Goal: Information Seeking & Learning: Learn about a topic

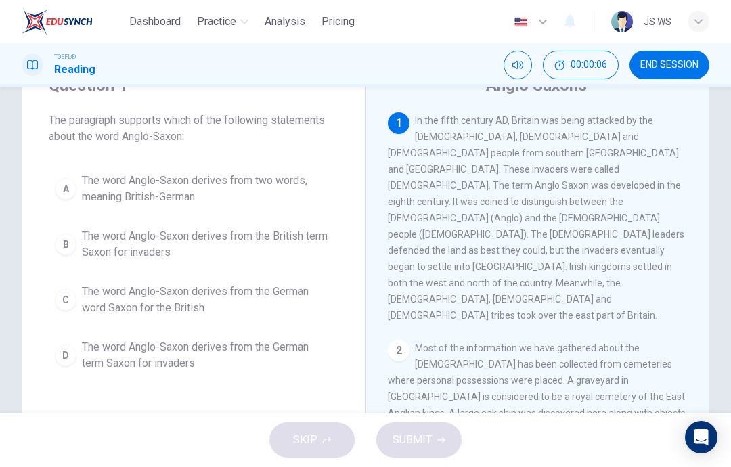
scroll to position [60, 0]
click at [271, 174] on span "The word Anglo-Saxon derives from two words, meaning British-German" at bounding box center [207, 189] width 250 height 32
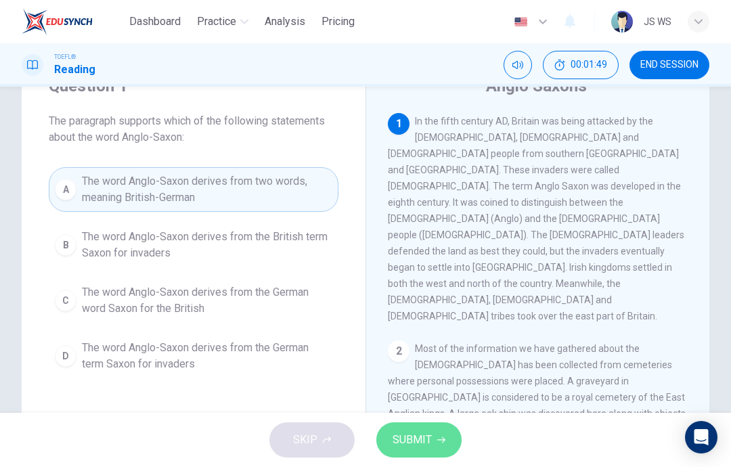
click at [414, 442] on span "SUBMIT" at bounding box center [411, 439] width 39 height 19
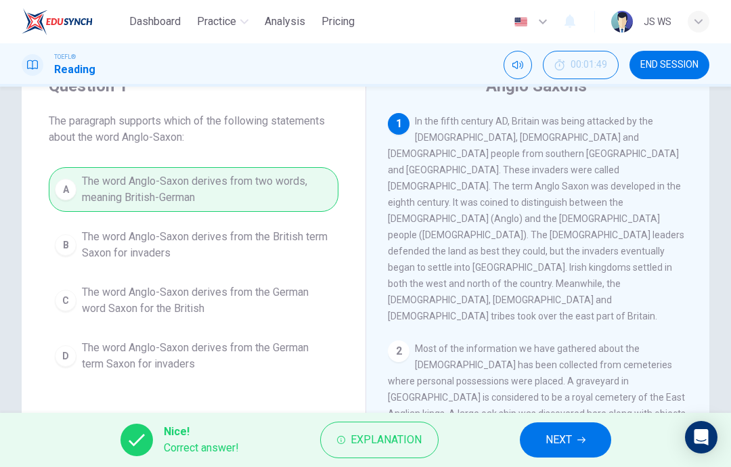
click at [586, 433] on button "NEXT" at bounding box center [565, 439] width 91 height 35
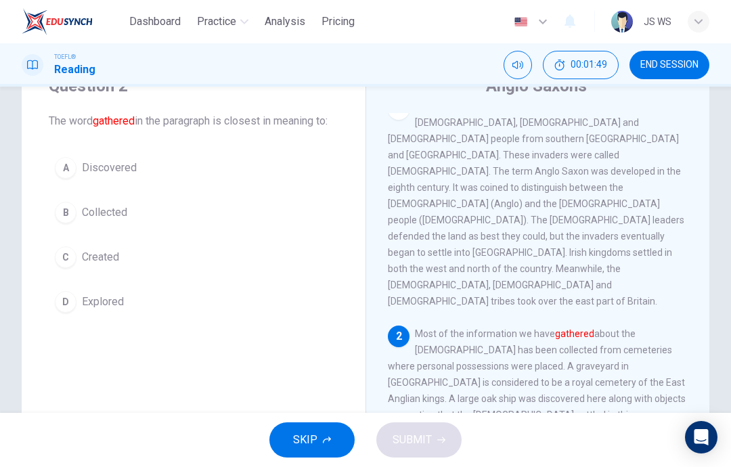
scroll to position [16, 0]
click at [166, 184] on button "A Discovered" at bounding box center [194, 168] width 290 height 34
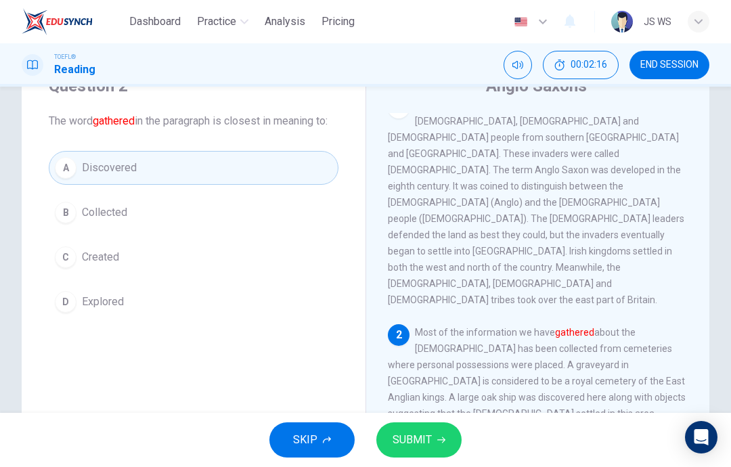
click at [421, 439] on span "SUBMIT" at bounding box center [411, 439] width 39 height 19
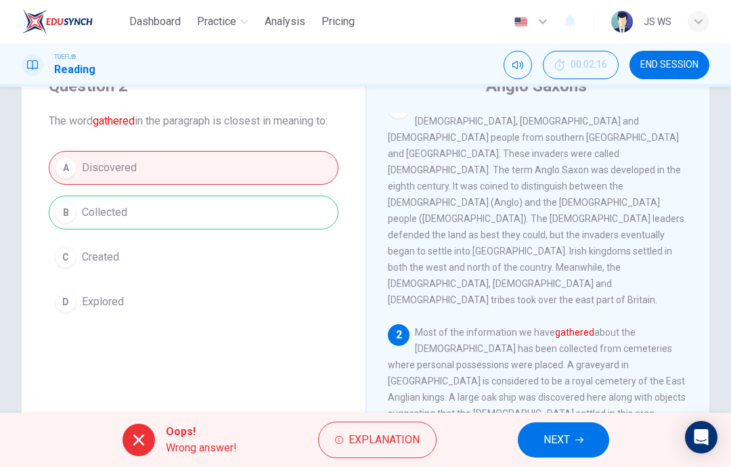
click at [358, 442] on span "Explanation" at bounding box center [383, 439] width 71 height 19
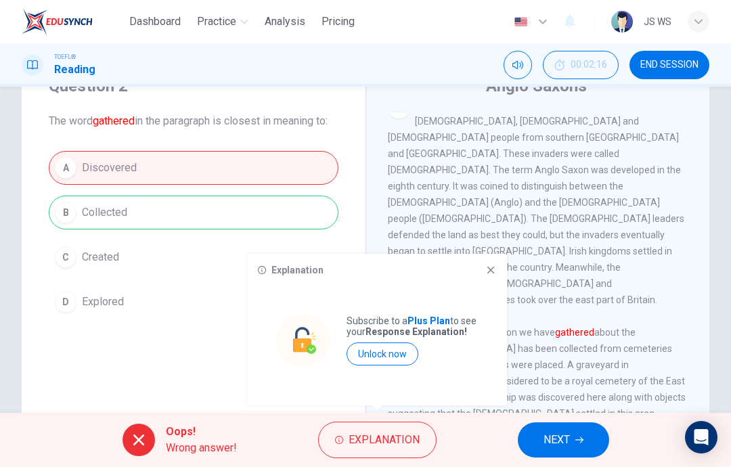
click at [495, 275] on icon at bounding box center [490, 270] width 11 height 11
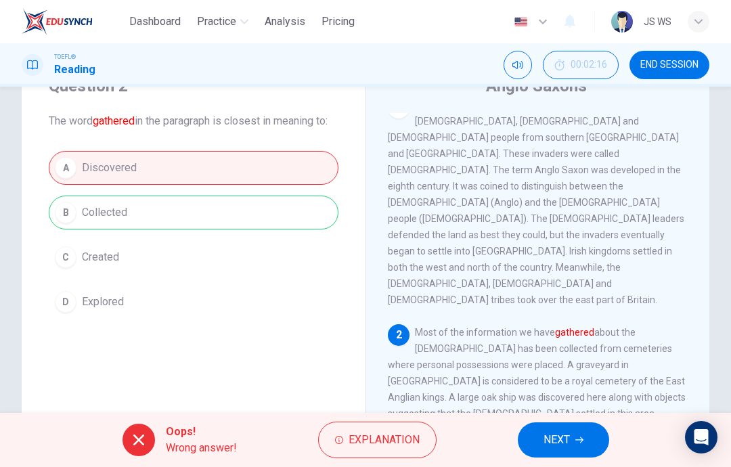
click at [566, 438] on span "NEXT" at bounding box center [556, 439] width 26 height 19
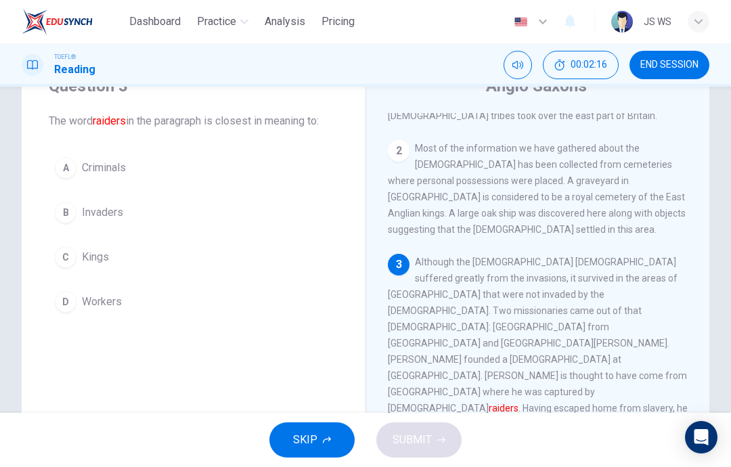
scroll to position [219, 0]
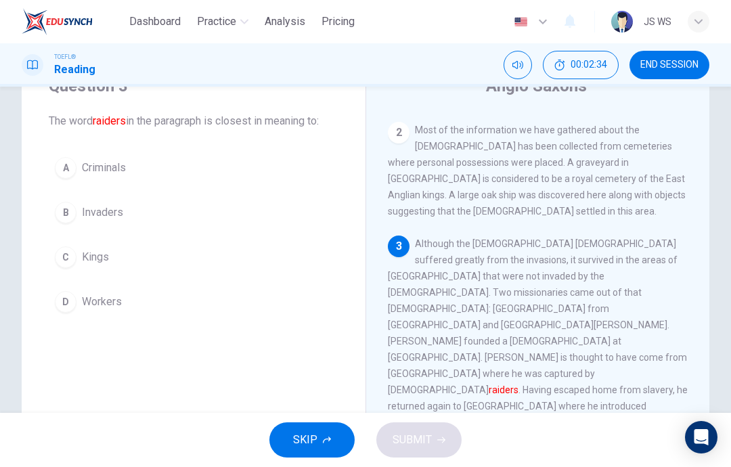
click at [175, 301] on button "D Workers" at bounding box center [194, 302] width 290 height 34
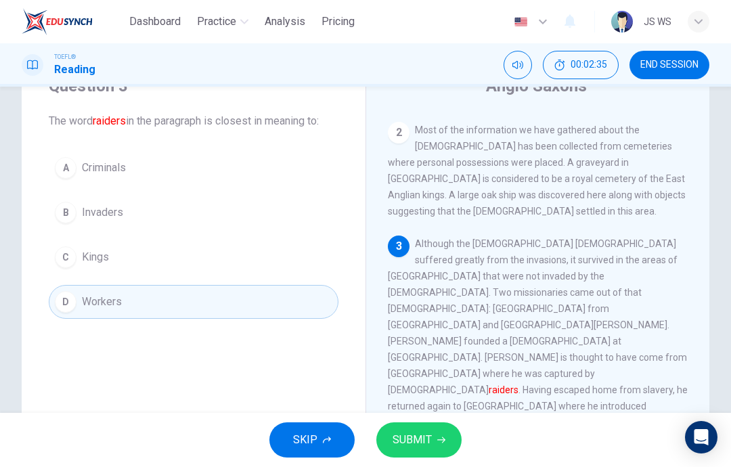
click at [432, 437] on button "SUBMIT" at bounding box center [418, 439] width 85 height 35
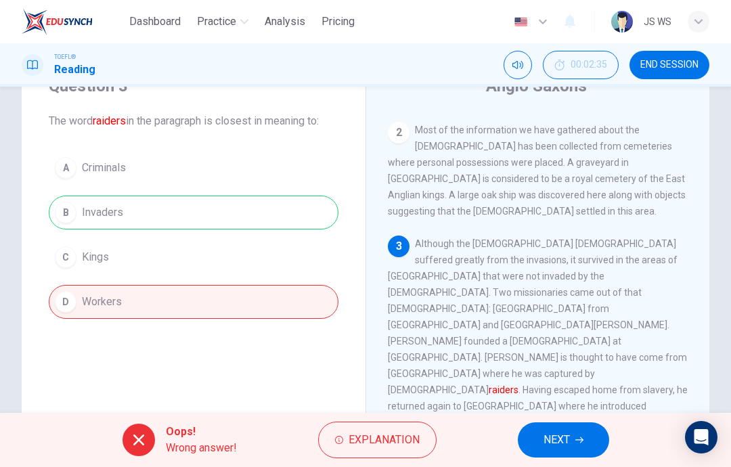
click at [576, 445] on button "NEXT" at bounding box center [563, 439] width 91 height 35
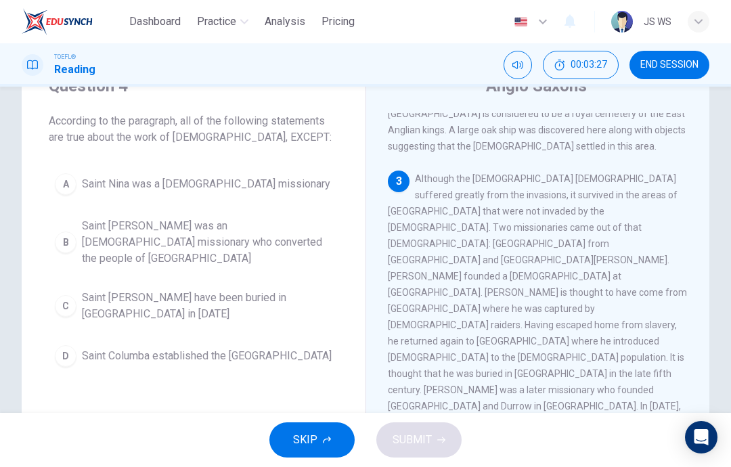
scroll to position [61, 0]
click at [729, 173] on div "Question 4 According to the paragraph, all of the following statements are true…" at bounding box center [365, 288] width 731 height 470
